Goal: Use online tool/utility: Use online tool/utility

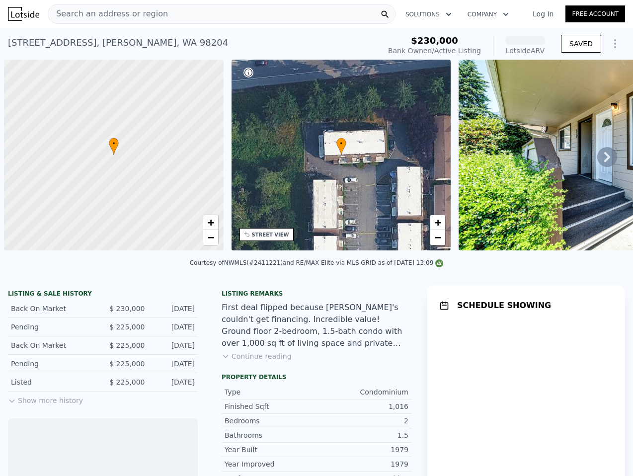
scroll to position [0, 4]
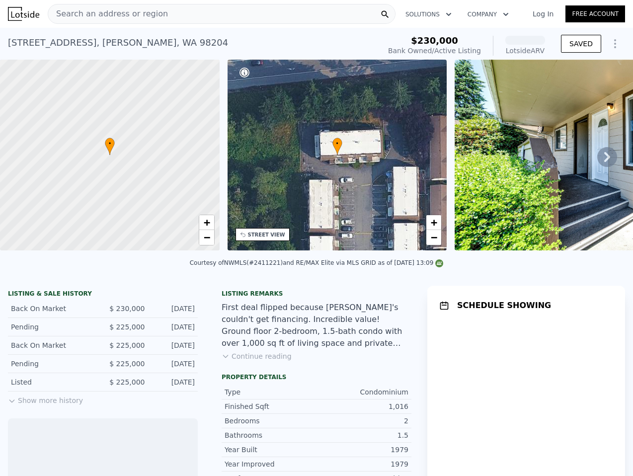
click at [263, 5] on div "Search an address or region" at bounding box center [222, 14] width 348 height 20
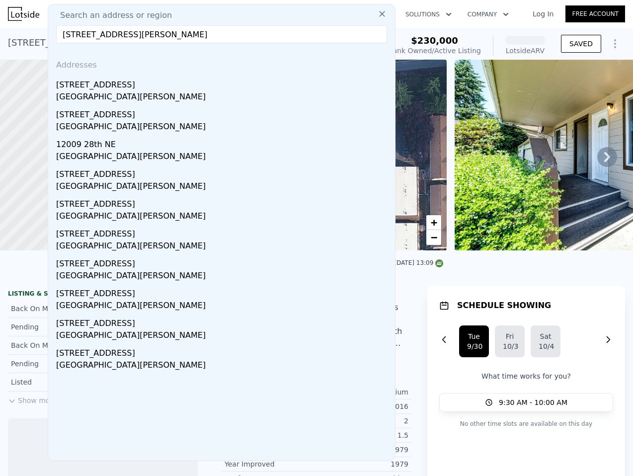
type input "[STREET_ADDRESS][PERSON_NAME]"
click at [231, 89] on div "[STREET_ADDRESS]" at bounding box center [223, 83] width 335 height 16
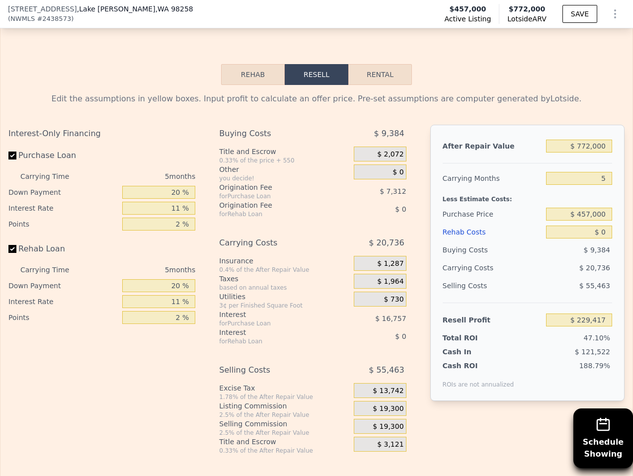
scroll to position [1629, 0]
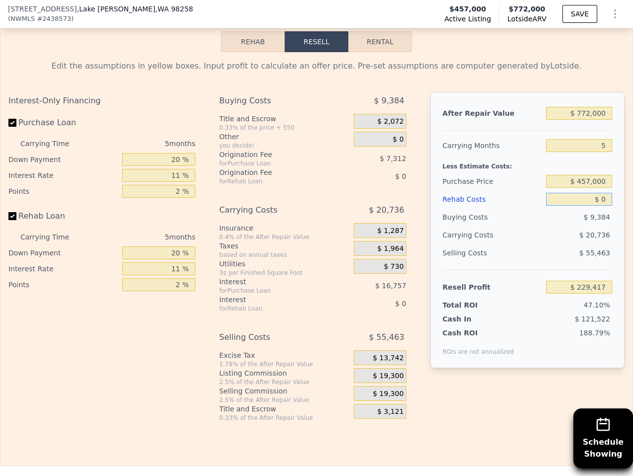
click at [596, 193] on input "$ 0" at bounding box center [579, 199] width 66 height 13
type input "$ 1"
type input "$ 229,416"
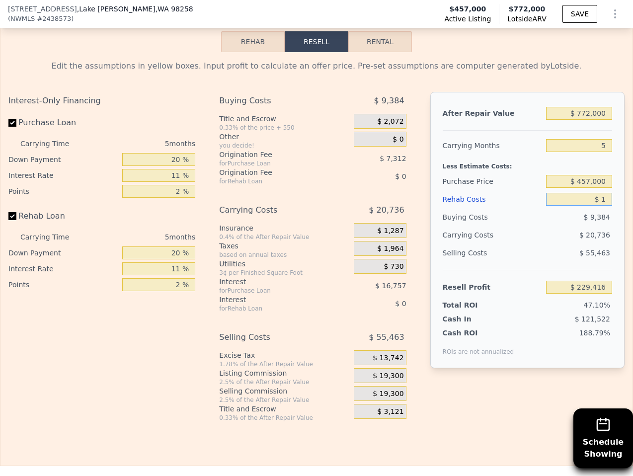
type input "$ 12"
type input "$ 229,405"
type input "$ 1,250"
type input "$ 228,102"
type input "$ 12,500"
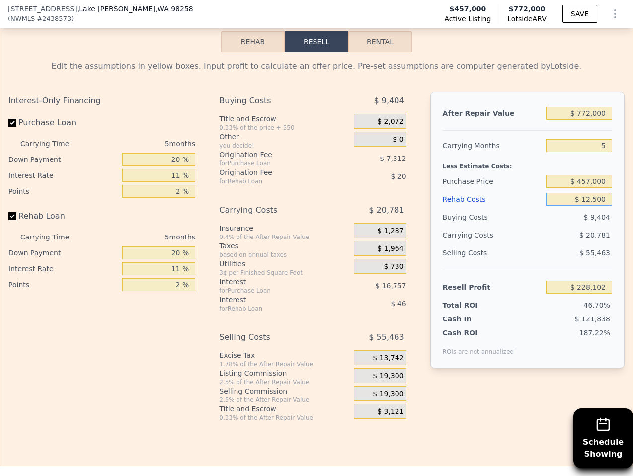
type input "$ 216,257"
type input "$ 125,000"
type input "$ 97,832"
type input "$ 125,000"
click at [580, 251] on div "$ 55,463" at bounding box center [579, 253] width 66 height 18
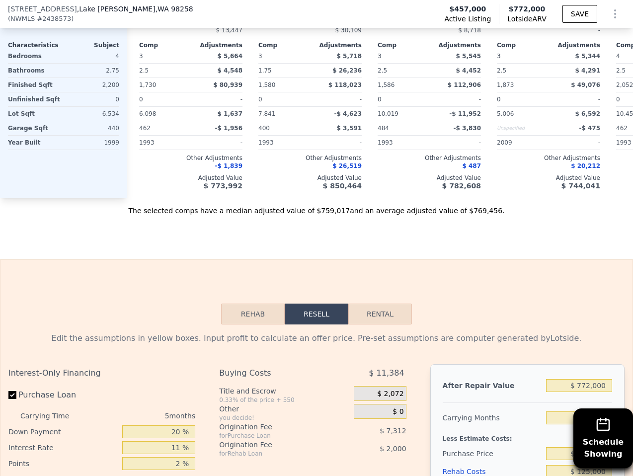
scroll to position [1464, 0]
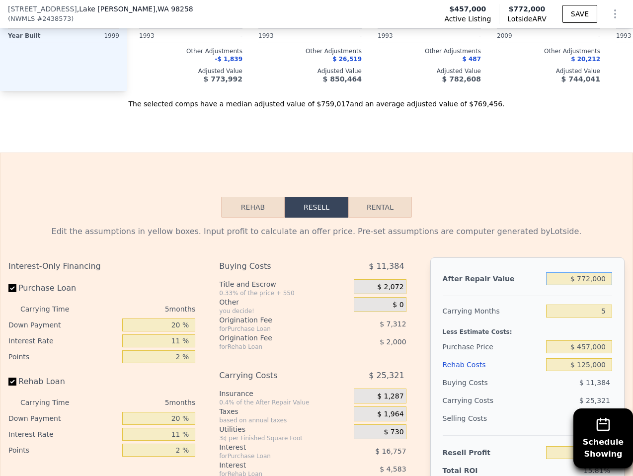
click at [600, 273] on input "$ 772,000" at bounding box center [579, 278] width 66 height 13
type input "$ 7"
type input "-$ 617,961"
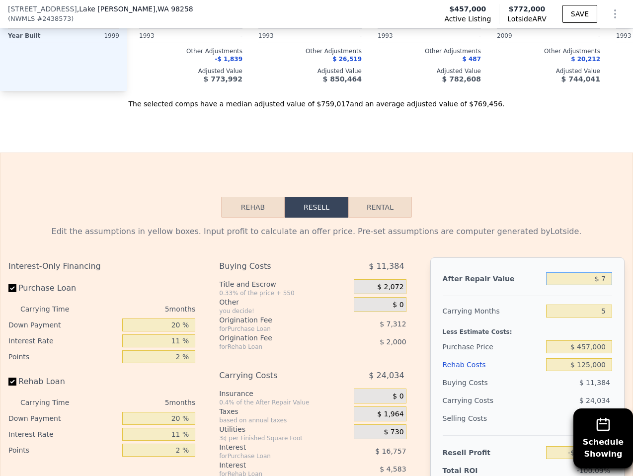
type input "$ 75"
type input "-$ 617,898"
type input "$ 750"
type input "-$ 617,272"
type input "$ 7,500"
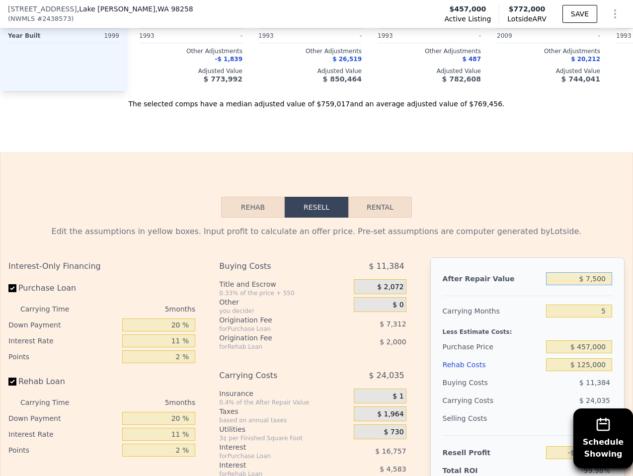
type input "-$ 611,016"
type input "$ 75,000"
type input "-$ 548,428"
type input "$ 750,000"
type input "$ 77,434"
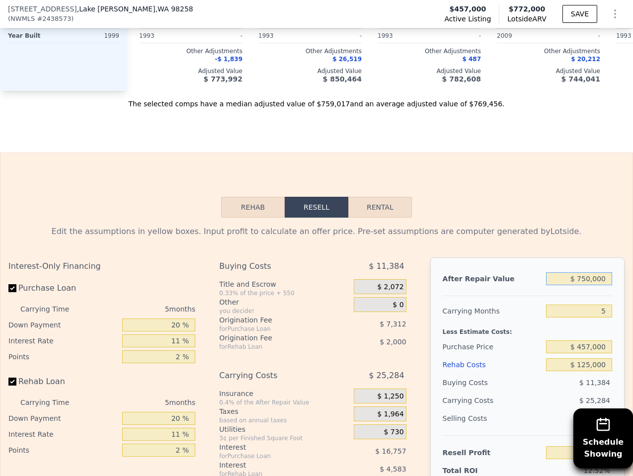
type input "$ 750,000"
click at [512, 320] on div "Less Estimate Costs:" at bounding box center [527, 329] width 169 height 18
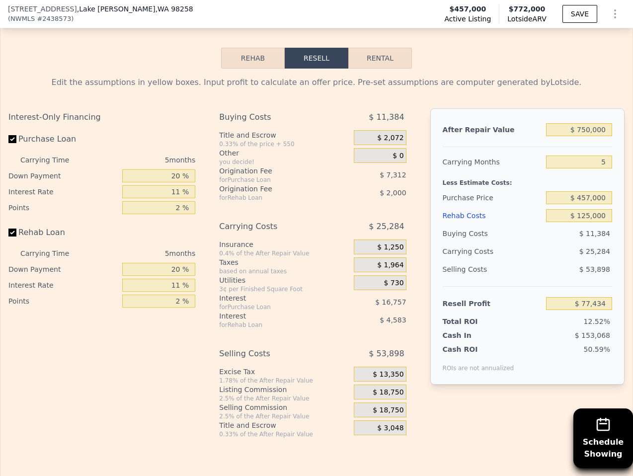
click at [378, 148] on div "$ 0" at bounding box center [380, 155] width 52 height 15
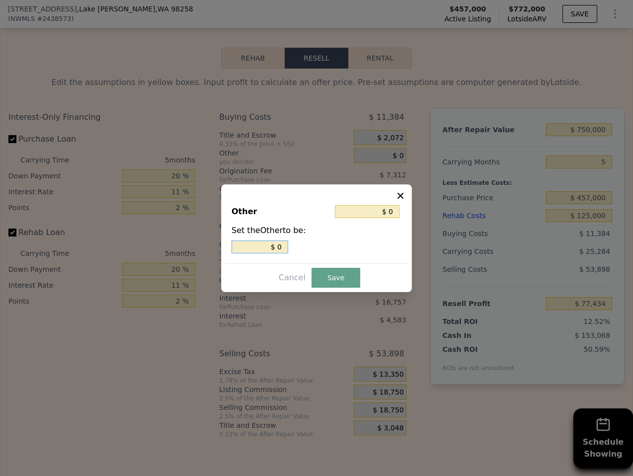
click at [277, 242] on input "$ 0" at bounding box center [260, 246] width 57 height 13
click at [277, 243] on input "$ 0" at bounding box center [260, 246] width 57 height 13
type input "$ 2"
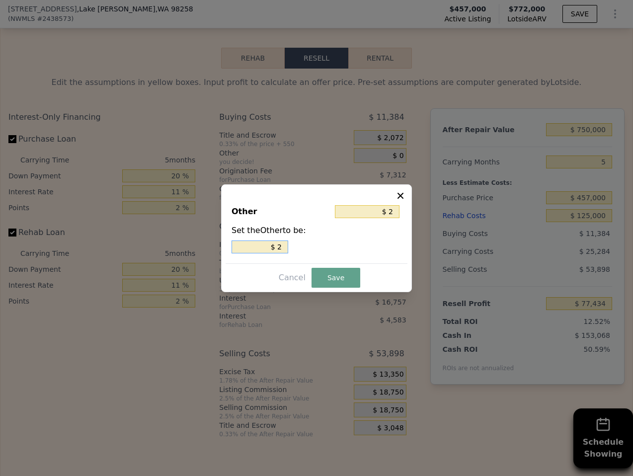
type input "$ 25"
type input "$ 250"
type input "$ 2,500"
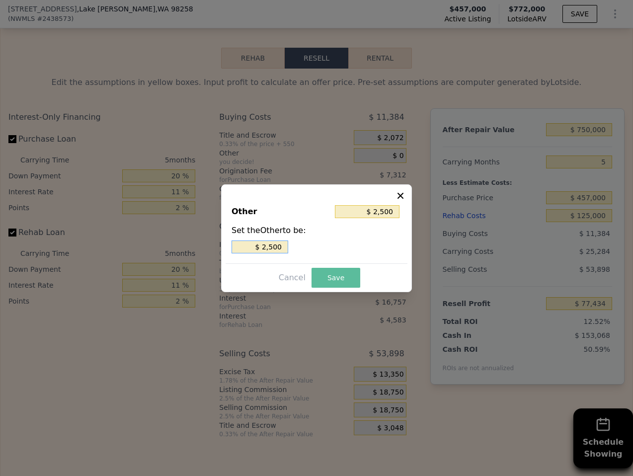
type input "$ 2,500"
click at [324, 271] on button "Save" at bounding box center [336, 278] width 49 height 20
type input "$ 74,934"
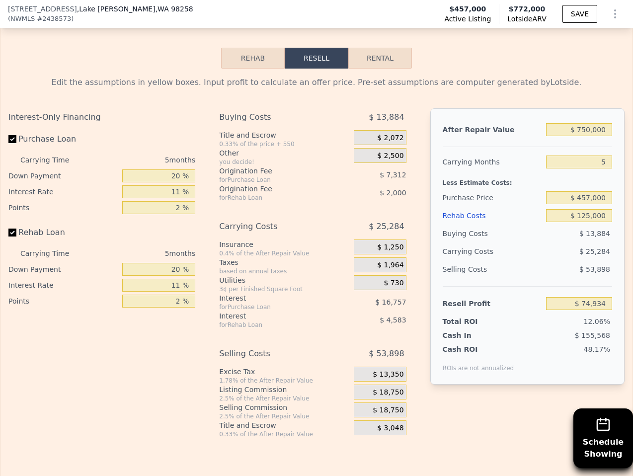
click at [396, 388] on span "$ 18,750" at bounding box center [388, 392] width 31 height 9
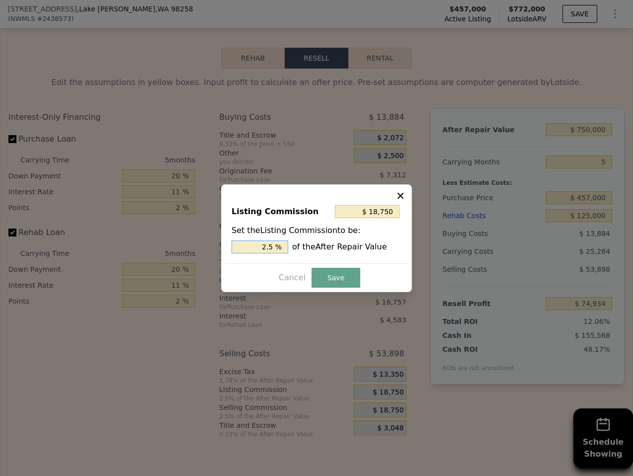
click at [276, 245] on input "2.5 %" at bounding box center [260, 246] width 57 height 13
type input "$ 15,000"
type input "2 %"
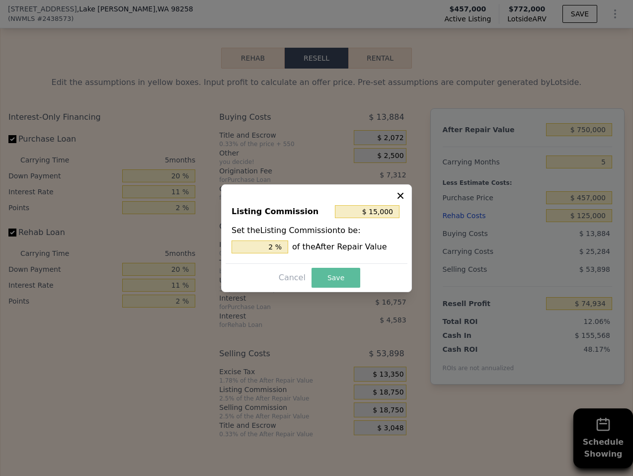
click at [339, 271] on button "Save" at bounding box center [336, 278] width 49 height 20
type input "$ 78,684"
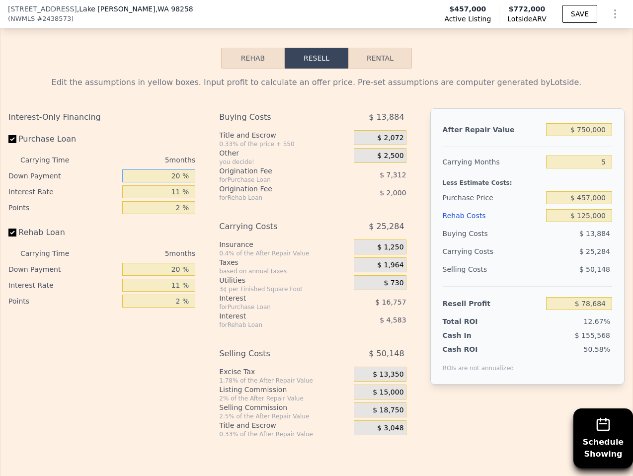
click at [176, 169] on input "20 %" at bounding box center [158, 175] width 73 height 13
type input "1 %"
type input "$ 72,967"
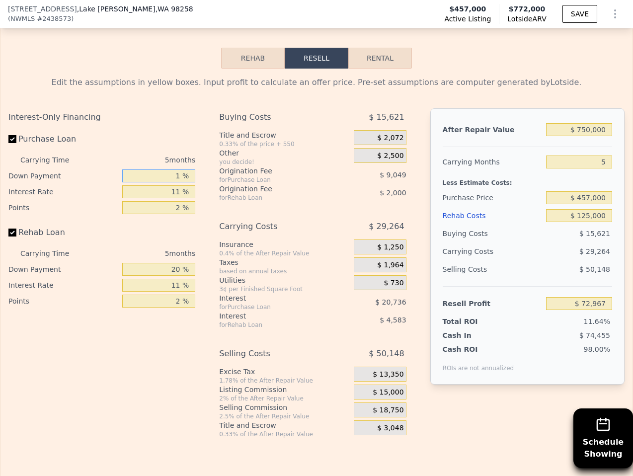
type input "10 %"
type input "$ 75,675"
type input "10 %"
type input "1 %"
type input "$ 92,810"
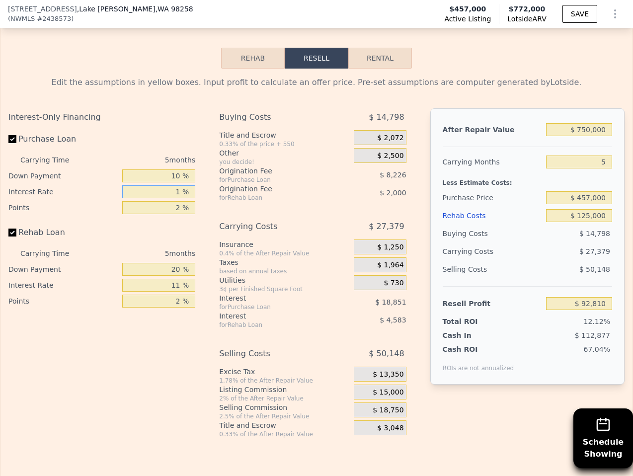
type input "11 %"
type input "$ 75,675"
type input "1 %"
type input "$ 79,788"
type input "1.7 %"
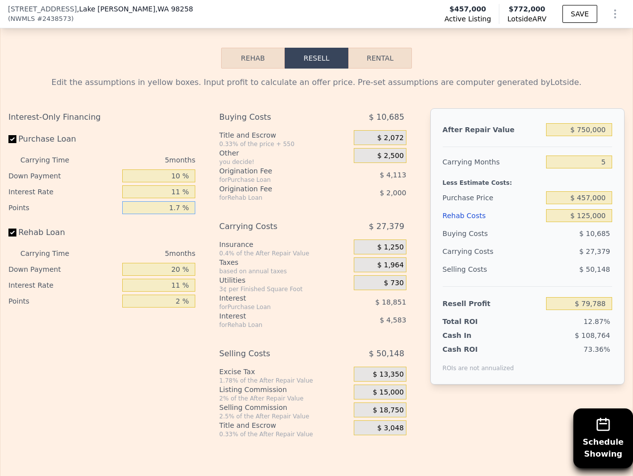
type input "$ 76,909"
type input "1.75 %"
type input "$ 76,703"
type input "1.75 %"
type input "1 %"
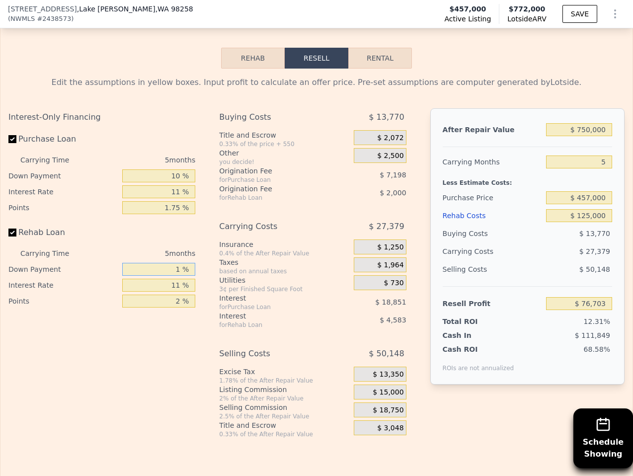
type input "$ 75,143"
type input "10 %"
type input "$ 75,883"
type input "10 %"
type input "1 %"
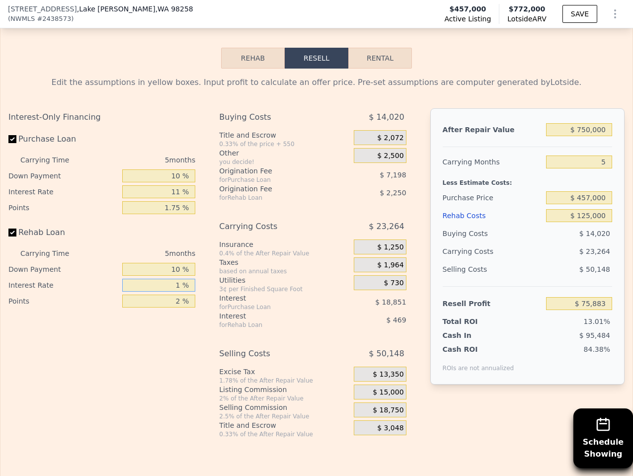
type input "$ 80,568"
type input "11 %"
type input "$ 75,883"
type input "1 %"
type input "$ 77,008"
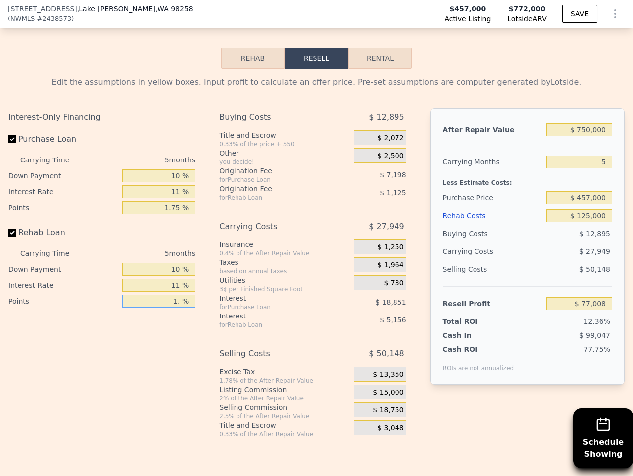
type input "1.7 %"
type input "$ 76,220"
type input "1.75 %"
type input "$ 76,164"
type input "1.75 %"
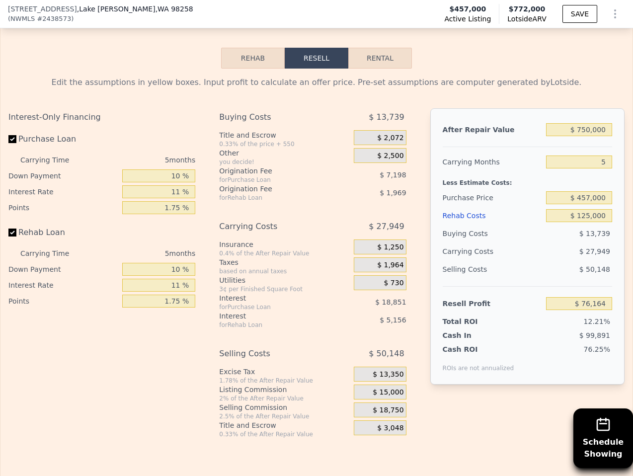
click at [281, 223] on div "Carrying Costs" at bounding box center [274, 227] width 110 height 18
click at [584, 15] on button "SAVE" at bounding box center [579, 14] width 35 height 18
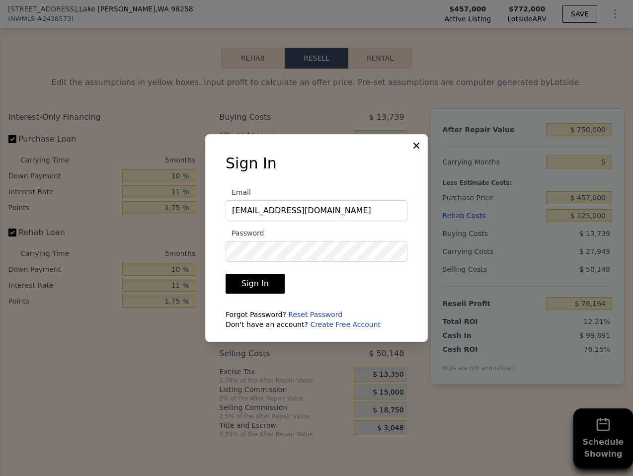
type input "[EMAIL_ADDRESS][DOMAIN_NAME]"
click at [226, 274] on button "Sign In" at bounding box center [255, 284] width 59 height 20
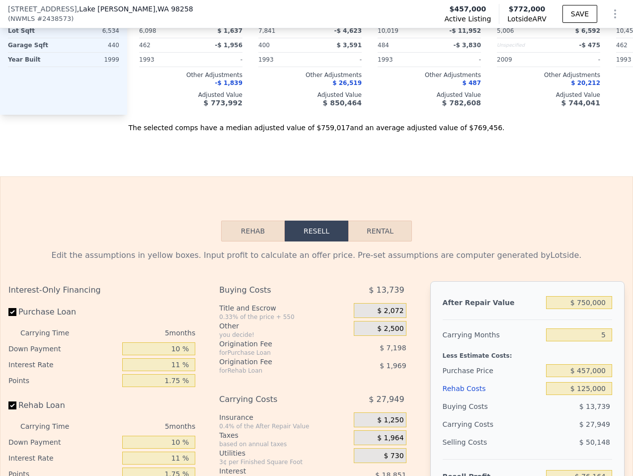
scroll to position [1784, 0]
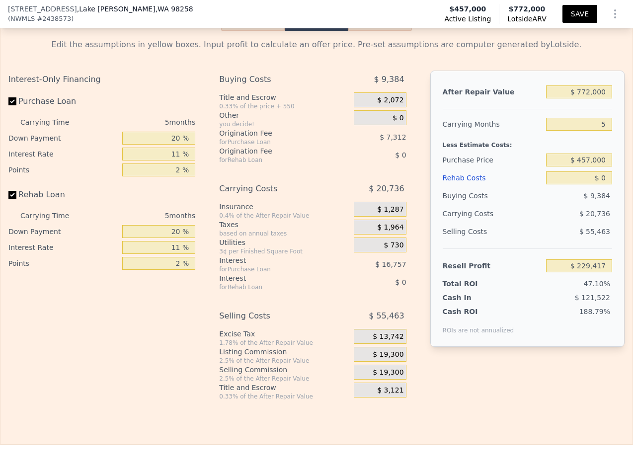
click at [568, 7] on button "SAVE" at bounding box center [579, 14] width 35 height 18
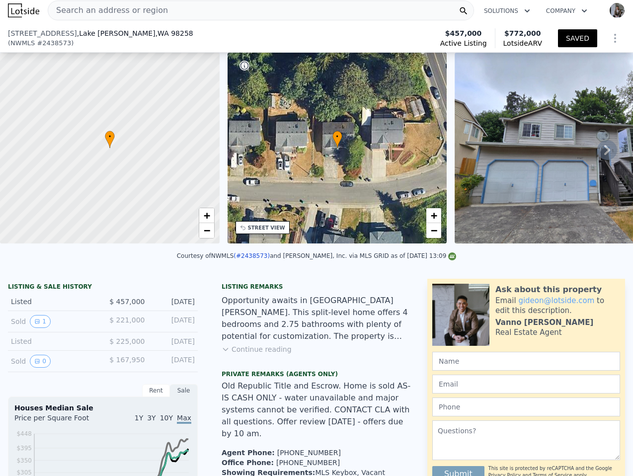
scroll to position [0, 0]
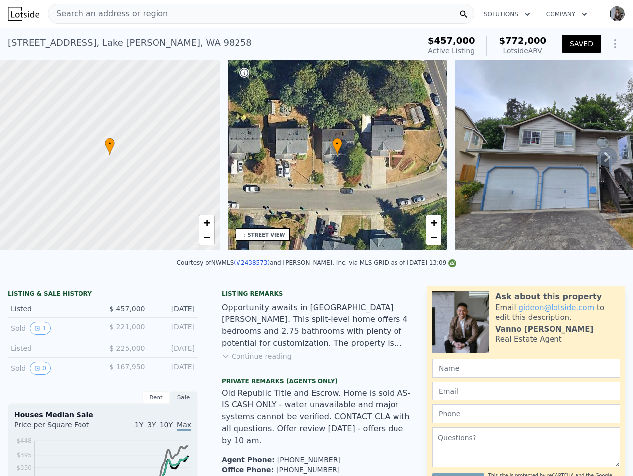
click at [214, 17] on div "Search an address or region" at bounding box center [261, 14] width 426 height 20
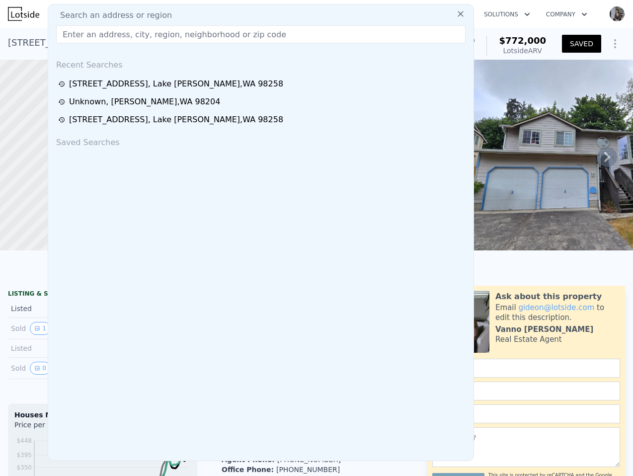
click at [211, 38] on input "text" at bounding box center [260, 34] width 409 height 18
paste input "[STREET_ADDRESS][PERSON_NAME]"
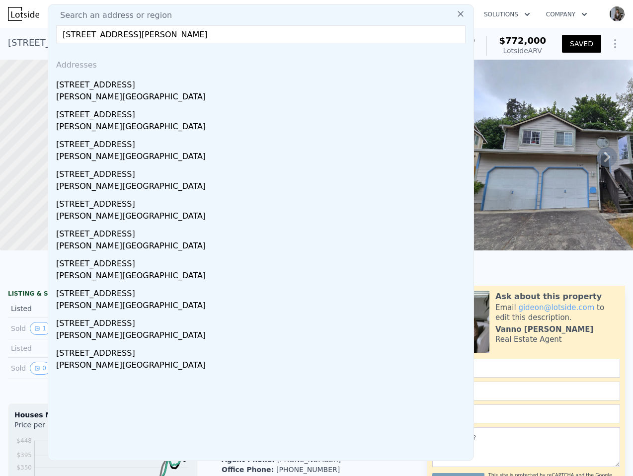
type input "[STREET_ADDRESS][PERSON_NAME]"
click at [215, 79] on div "[STREET_ADDRESS]" at bounding box center [262, 83] width 413 height 16
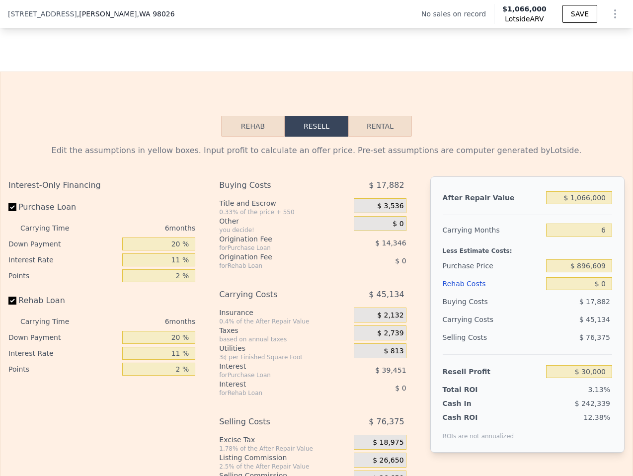
scroll to position [1323, 0]
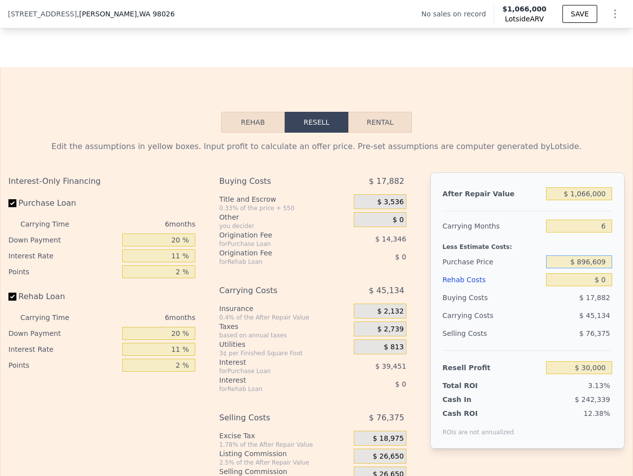
click at [594, 260] on input "$ 896,609" at bounding box center [579, 261] width 66 height 13
type input "$ 792,500"
click at [557, 318] on div "$ 45,134" at bounding box center [560, 316] width 104 height 18
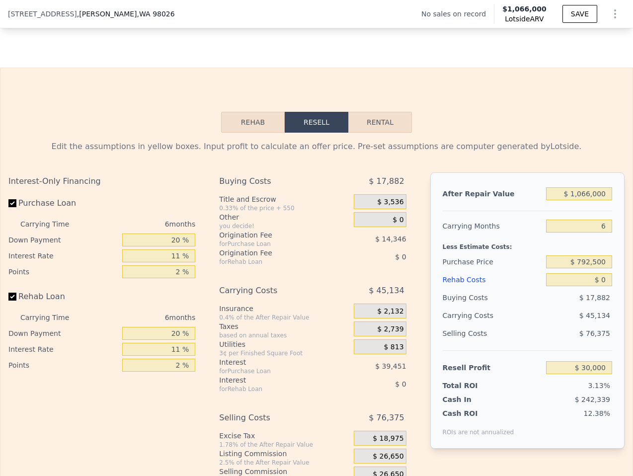
type input "$ 140,700"
